Goal: Find specific page/section: Find specific page/section

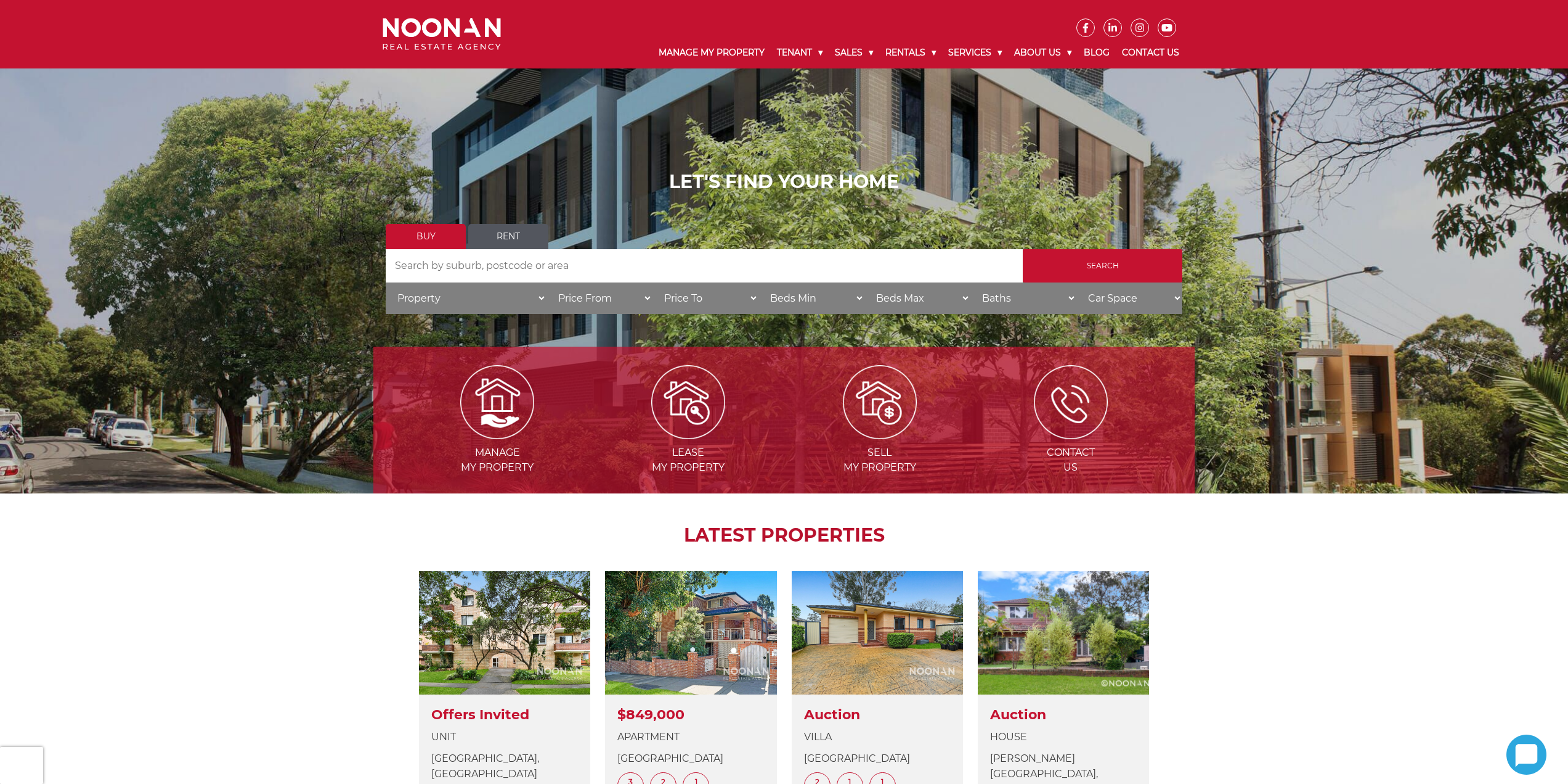
click at [503, 236] on link "Rent" at bounding box center [508, 236] width 80 height 26
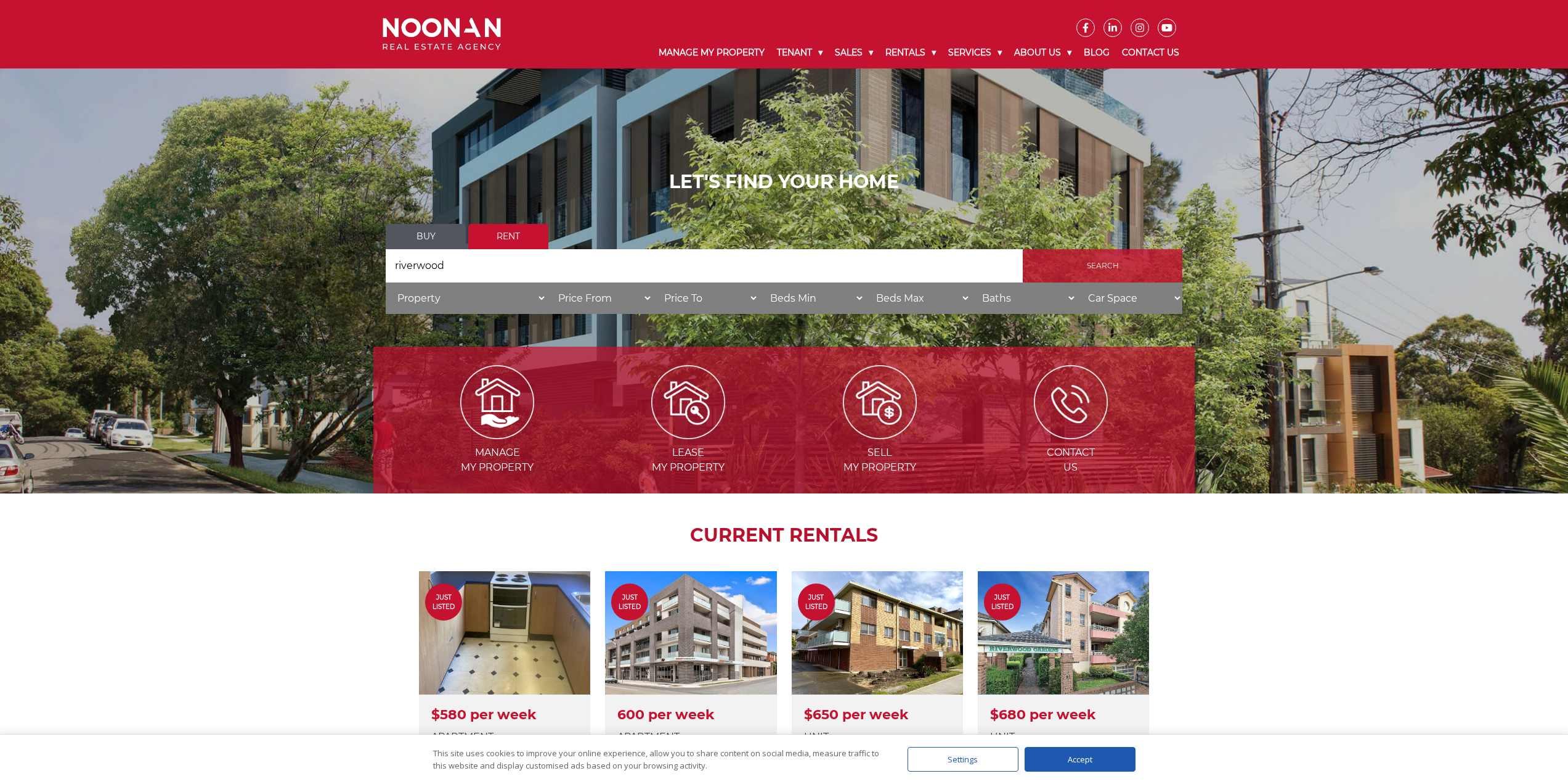
type input "riverwood"
click at [1081, 259] on input "Search" at bounding box center [1102, 265] width 159 height 33
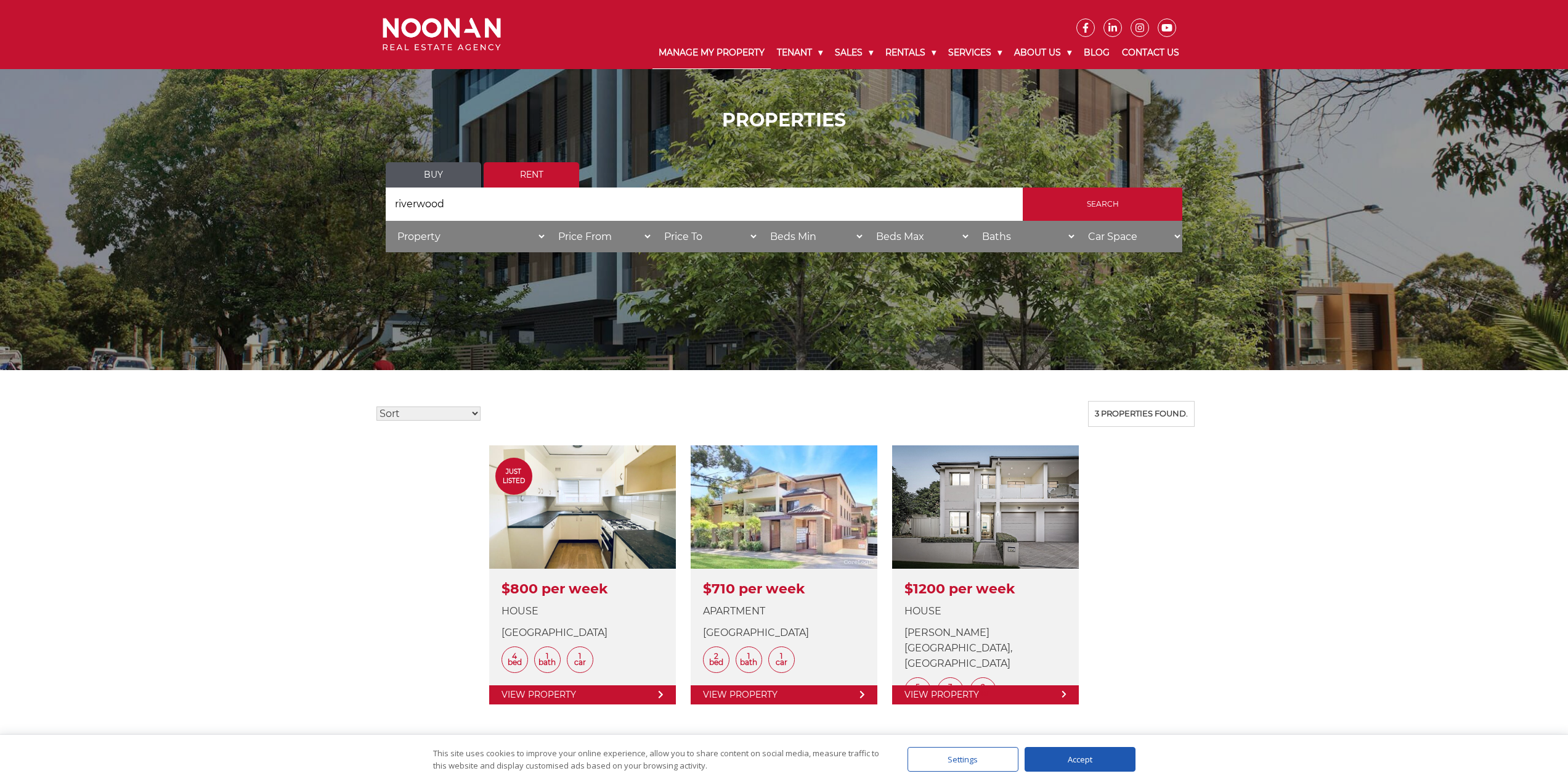
click at [726, 56] on link "Manage My Property" at bounding box center [711, 53] width 119 height 32
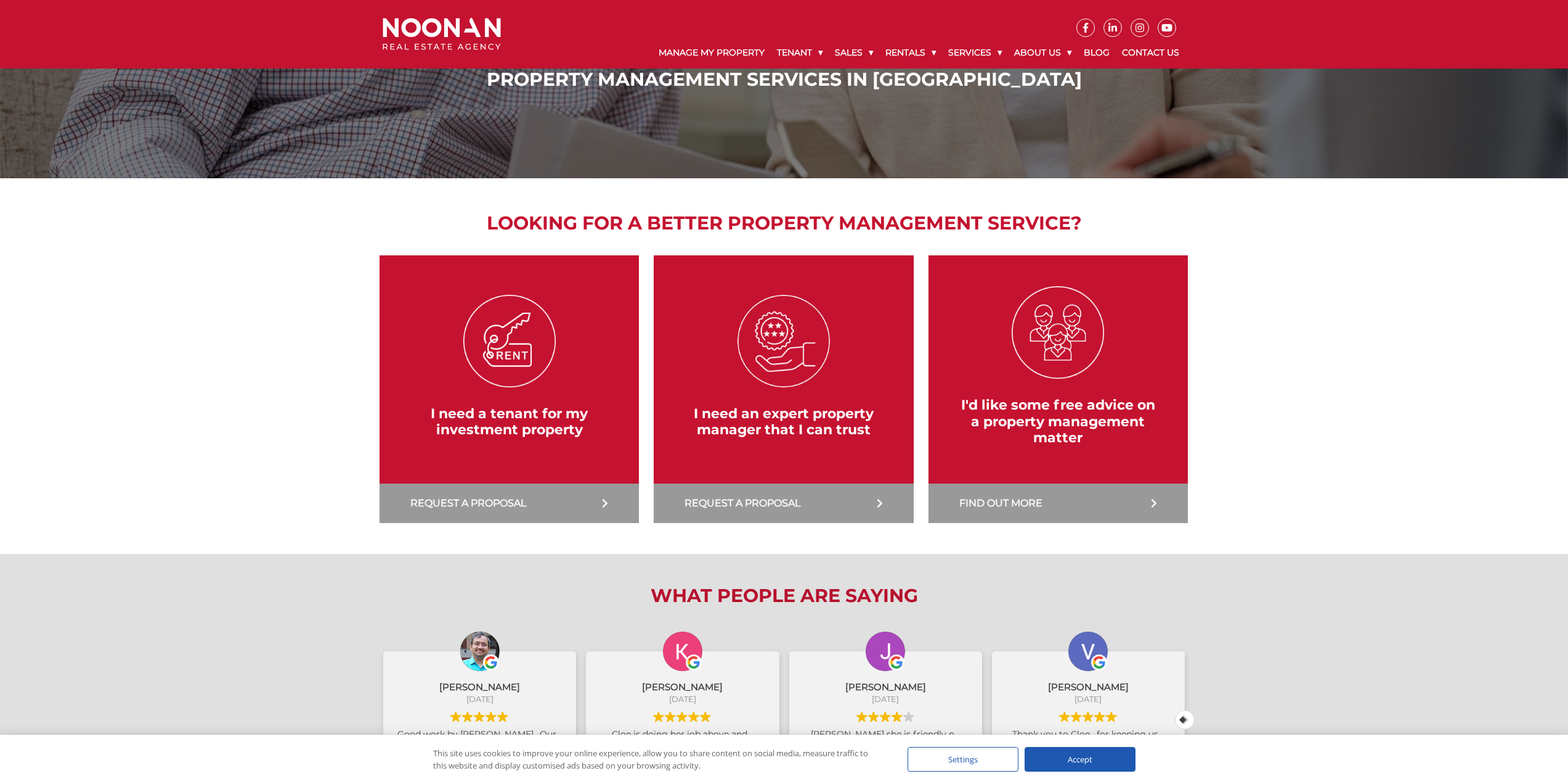
scroll to position [61, 0]
